Goal: Information Seeking & Learning: Compare options

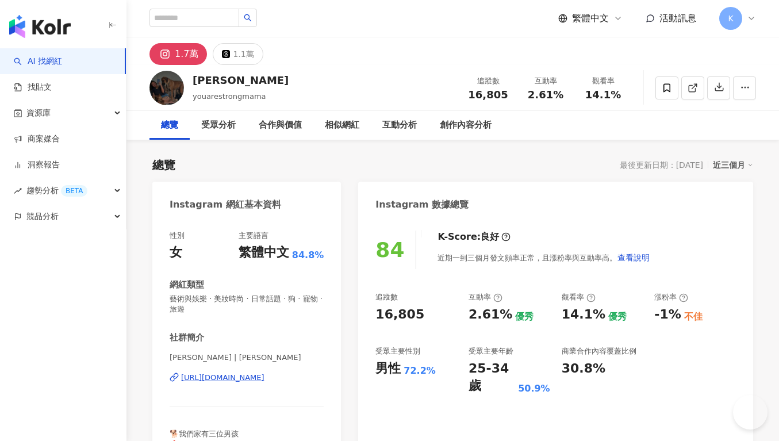
click at [414, 306] on div "16,805" at bounding box center [399, 315] width 49 height 18
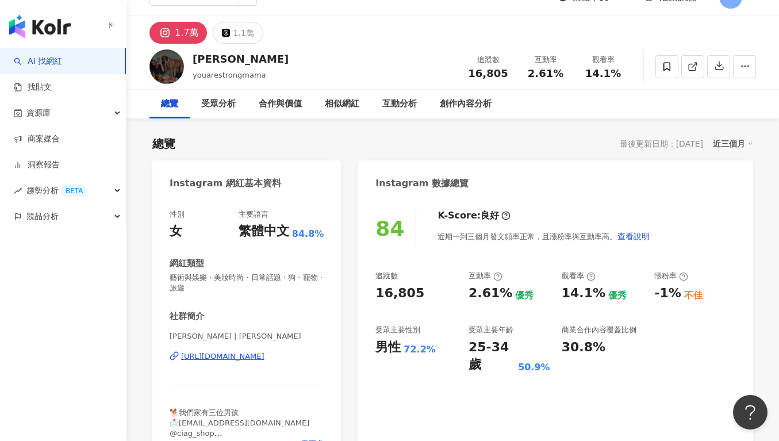
scroll to position [21, 0]
drag, startPoint x: 433, startPoint y: 289, endPoint x: 359, endPoint y: 287, distance: 74.7
click at [359, 287] on div "84 K-Score : 良好 近期一到三個月發文頻率正常，且漲粉率與互動率高。 查看說明 追蹤數 16,805 互動率 2.61% 優秀 觀看率 14.1%…" at bounding box center [555, 332] width 395 height 268
copy div "16,805"
drag, startPoint x: 467, startPoint y: 295, endPoint x: 498, endPoint y: 295, distance: 31.6
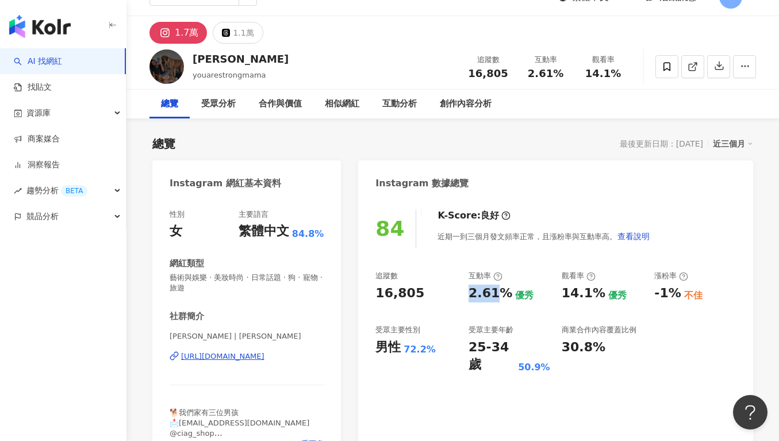
click at [498, 295] on div "追蹤數 16,805 互動率 2.61% 優秀 觀看率 14.1% 優秀 漲粉率 -1% 不佳 受眾主要性別 男性 72.2% 受眾主要年齡 25-34 歲 …" at bounding box center [555, 322] width 360 height 103
click at [515, 293] on div "優秀" at bounding box center [524, 295] width 18 height 13
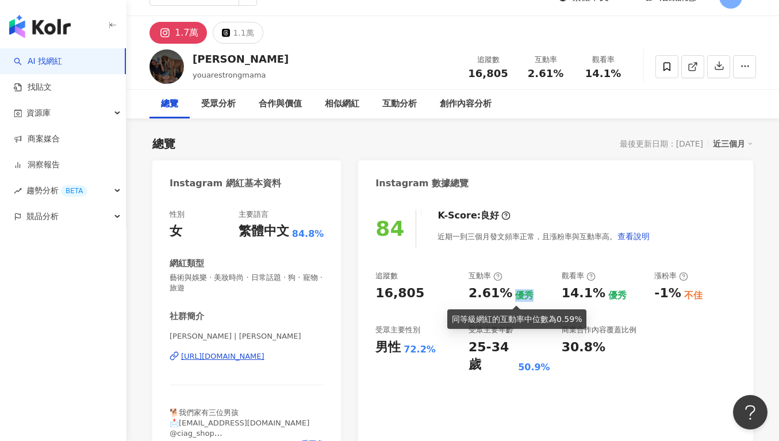
click at [515, 293] on div "優秀" at bounding box center [524, 295] width 18 height 13
click at [490, 293] on div "2.61%" at bounding box center [490, 293] width 44 height 18
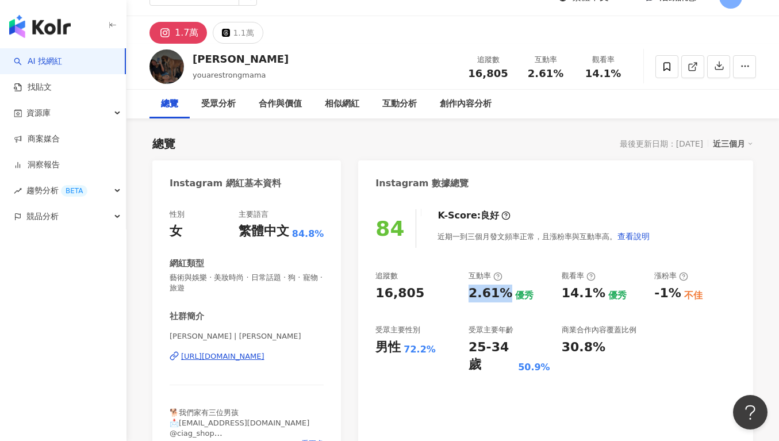
drag, startPoint x: 471, startPoint y: 292, endPoint x: 501, endPoint y: 291, distance: 29.3
click at [501, 291] on div "2.61%" at bounding box center [490, 293] width 44 height 18
copy div "2.61%"
click at [548, 302] on div "追蹤數 16,805 互動率 2.61% 優秀 觀看率 14.1% 優秀 漲粉率 -1% 不佳 受眾主要性別 男性 72.2% 受眾主要年齡 25-34 歲 …" at bounding box center [555, 322] width 360 height 103
drag, startPoint x: 570, startPoint y: 294, endPoint x: 599, endPoint y: 291, distance: 29.4
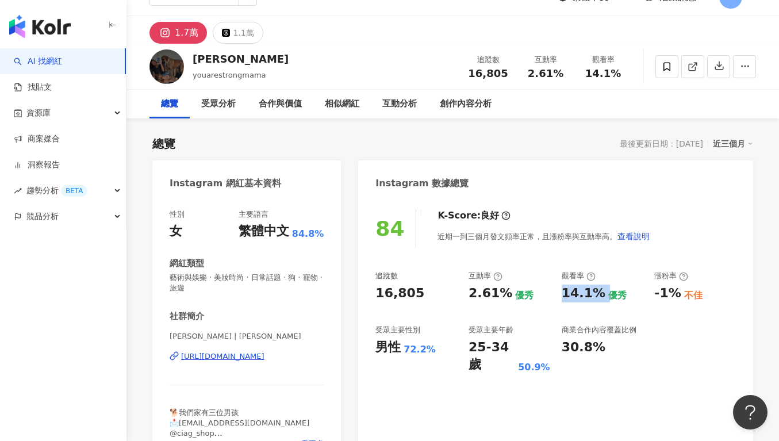
click at [599, 291] on div "14.1% 優秀" at bounding box center [603, 293] width 82 height 18
copy div "14.1%"
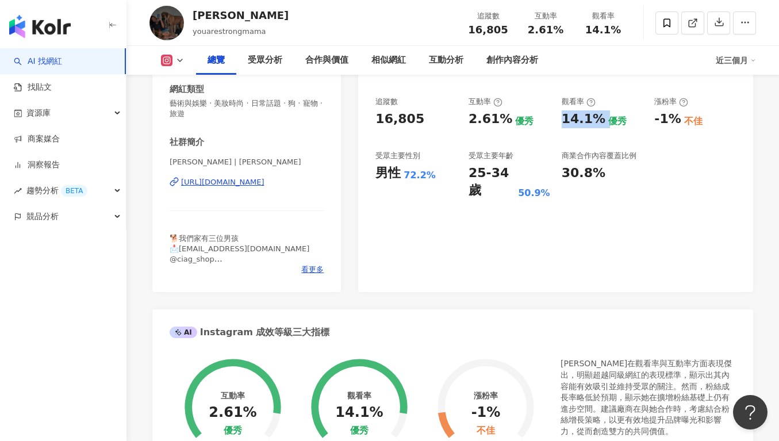
scroll to position [368, 0]
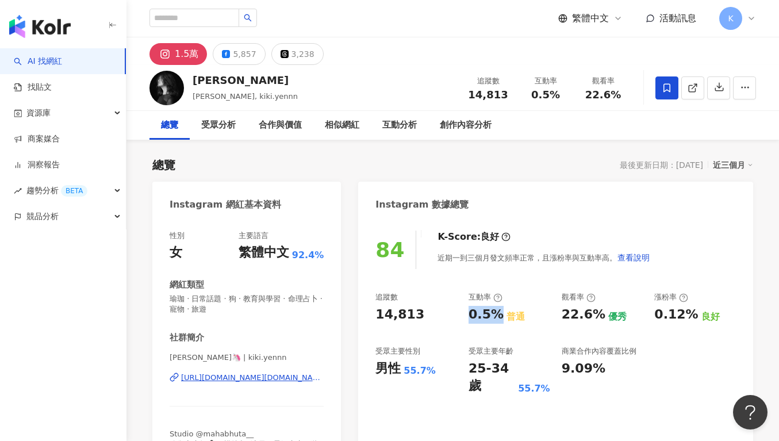
drag, startPoint x: 466, startPoint y: 316, endPoint x: 530, endPoint y: 317, distance: 65.0
click at [494, 318] on div "追蹤數 14,813 互動率 0.5% 普通 觀看率 22.6% 優秀 漲粉率 0.12% 良好 受眾主要性別 男性 55.7% 受眾主要年齡 25-34 歲…" at bounding box center [555, 343] width 360 height 103
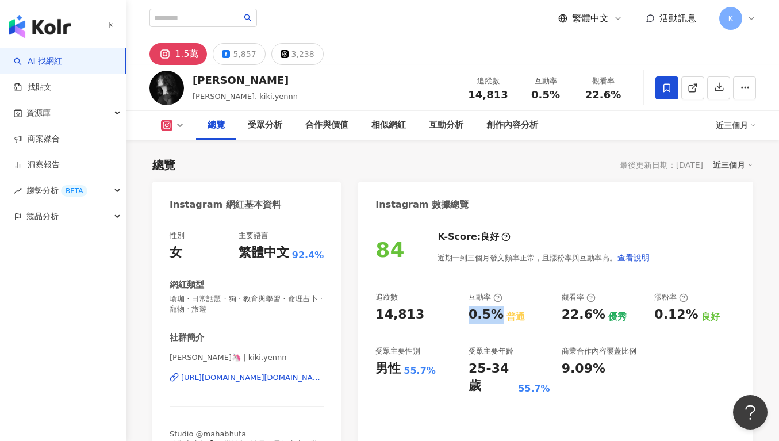
scroll to position [71, 0]
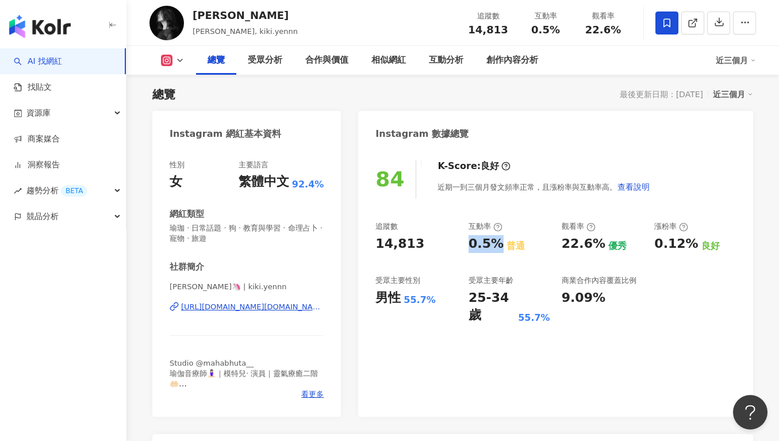
copy div "0.5%"
click at [558, 245] on div "追蹤數 14,813 互動率 0.5% 普通 觀看率 22.6% 優秀 漲粉率 0.12% 良好 受眾主要性別 男性 55.7% 受眾主要年齡 25-34 歲…" at bounding box center [555, 272] width 360 height 103
drag, startPoint x: 559, startPoint y: 245, endPoint x: 601, endPoint y: 243, distance: 41.5
click at [601, 243] on div "追蹤數 14,813 互動率 0.5% 普通 觀看率 22.6% 優秀 漲粉率 0.12% 良好 受眾主要性別 男性 55.7% 受眾主要年齡 25-34 歲…" at bounding box center [555, 272] width 360 height 103
copy div "22.6%"
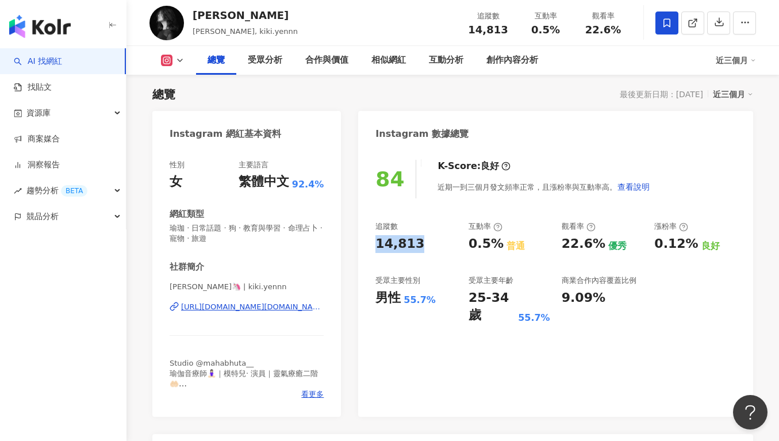
drag, startPoint x: 425, startPoint y: 247, endPoint x: 370, endPoint y: 248, distance: 55.8
click at [370, 248] on div "84 K-Score : 良好 近期一到三個月發文頻率正常，且漲粉率與互動率高。 查看說明 追蹤數 14,813 互動率 0.5% 普通 觀看率 22.6% …" at bounding box center [555, 282] width 395 height 268
copy div "14,813"
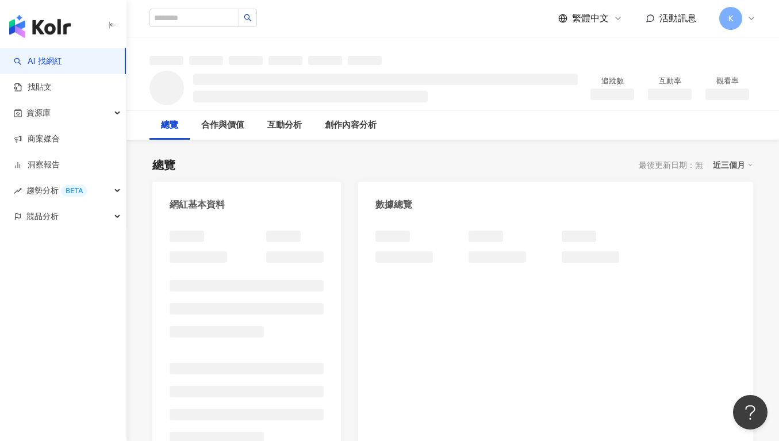
scroll to position [71, 0]
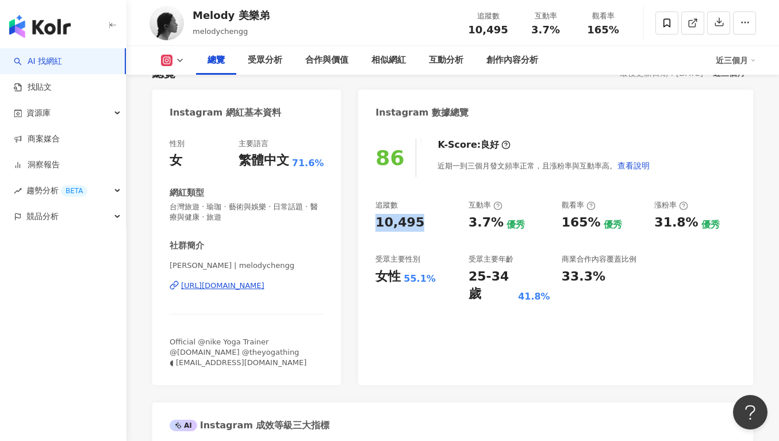
drag, startPoint x: 430, startPoint y: 229, endPoint x: 375, endPoint y: 225, distance: 55.9
click at [375, 225] on div "86 K-Score : 良好 近期一到三個月發文頻率正常，且漲粉率與互動率高。 查看說明 追蹤數 10,495 互動率 3.7% 優秀 觀看率 165% 優…" at bounding box center [555, 256] width 395 height 258
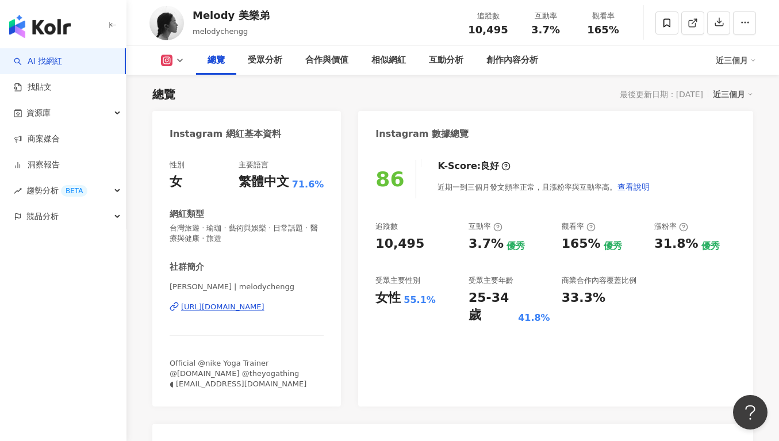
click at [413, 288] on div "受眾主要性別 女性 55.1%" at bounding box center [416, 299] width 82 height 49
drag, startPoint x: 474, startPoint y: 246, endPoint x: 498, endPoint y: 248, distance: 24.2
click at [498, 248] on div "追蹤數 10,495 互動率 3.7% 優秀 觀看率 165% 優秀 漲粉率 31.8% 優秀 受眾主要性別 女性 55.1% 受眾主要年齡 25-34 歲 …" at bounding box center [555, 272] width 360 height 103
copy div "3.7%"
click at [603, 248] on div "優秀" at bounding box center [612, 246] width 18 height 13
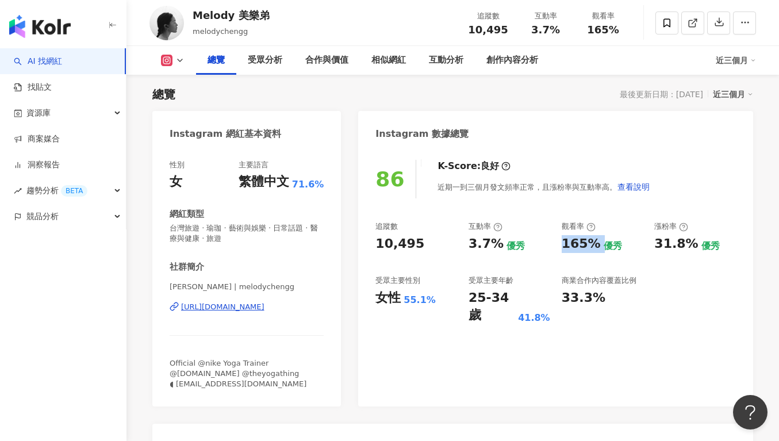
drag, startPoint x: 566, startPoint y: 239, endPoint x: 596, endPoint y: 241, distance: 30.5
click at [596, 241] on div "追蹤數 10,495 互動率 3.7% 優秀 觀看率 165% 優秀 漲粉率 31.8% 優秀 受眾主要性別 女性 55.1% 受眾主要年齡 25-34 歲 …" at bounding box center [555, 272] width 360 height 103
copy div "165%"
